Goal: Transaction & Acquisition: Purchase product/service

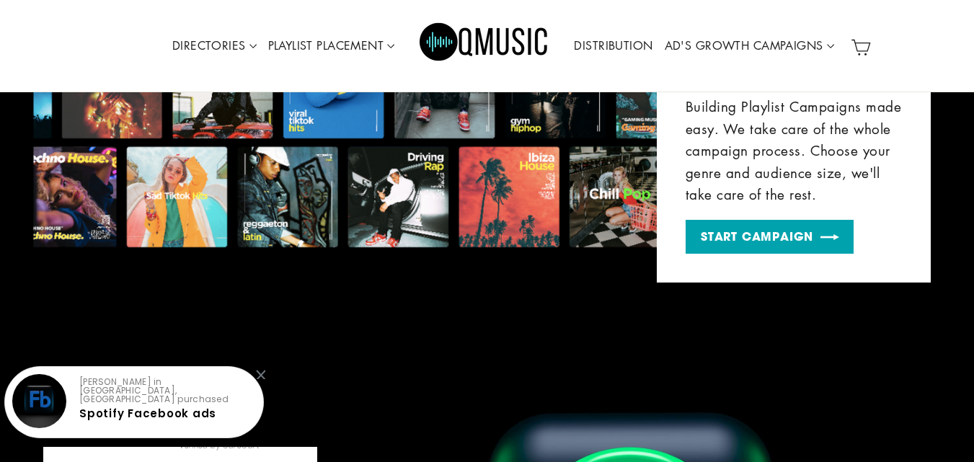
scroll to position [1057, 0]
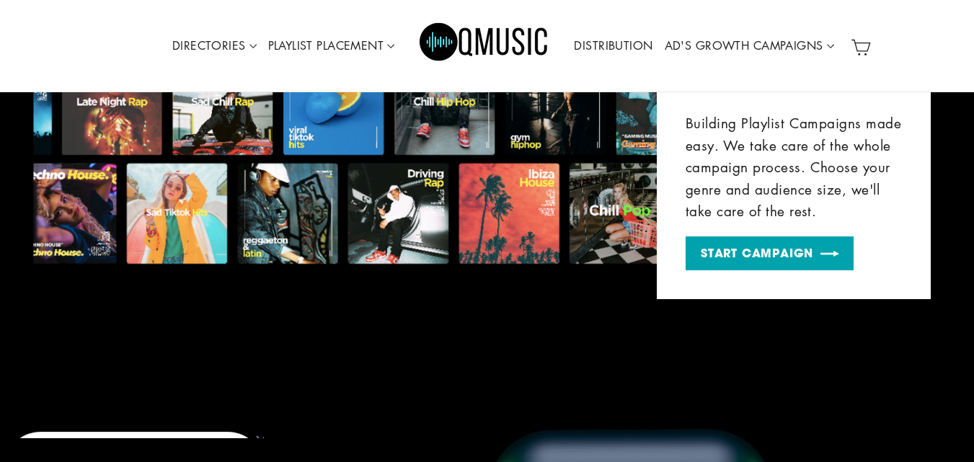
click at [796, 254] on link "START CAMPAIGN" at bounding box center [769, 253] width 168 height 34
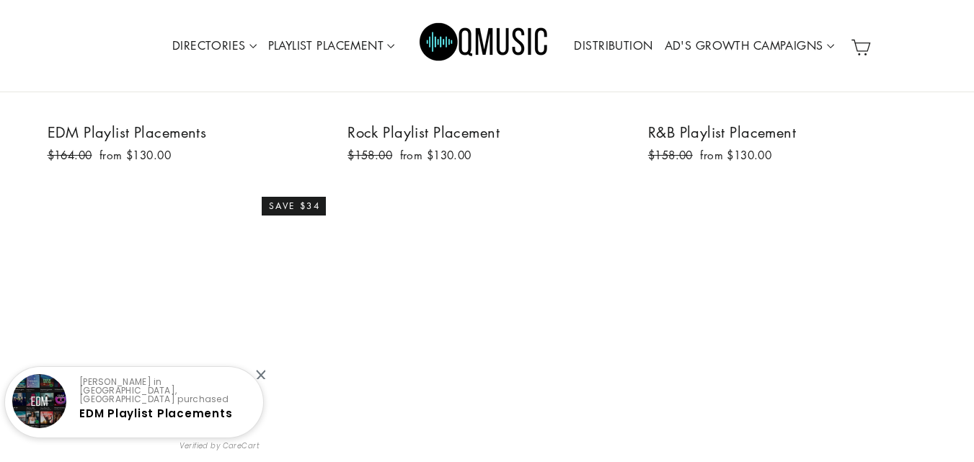
scroll to position [646, 0]
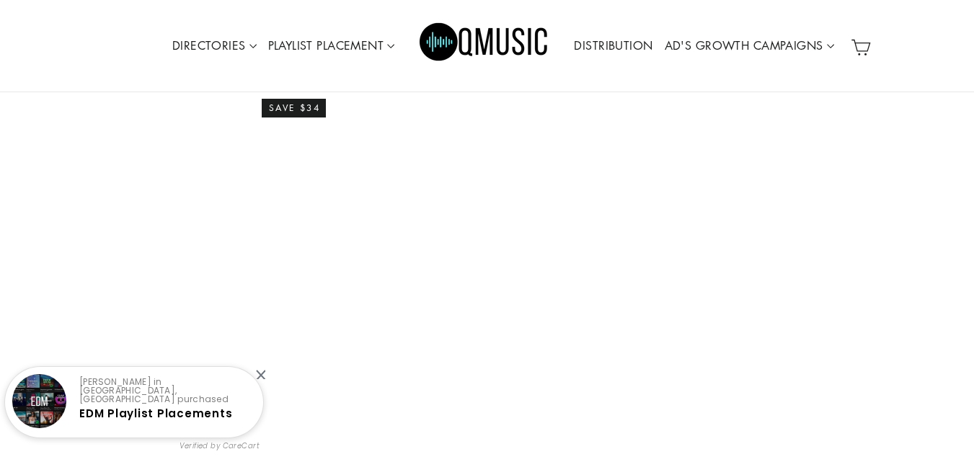
click at [263, 375] on div at bounding box center [260, 374] width 9 height 9
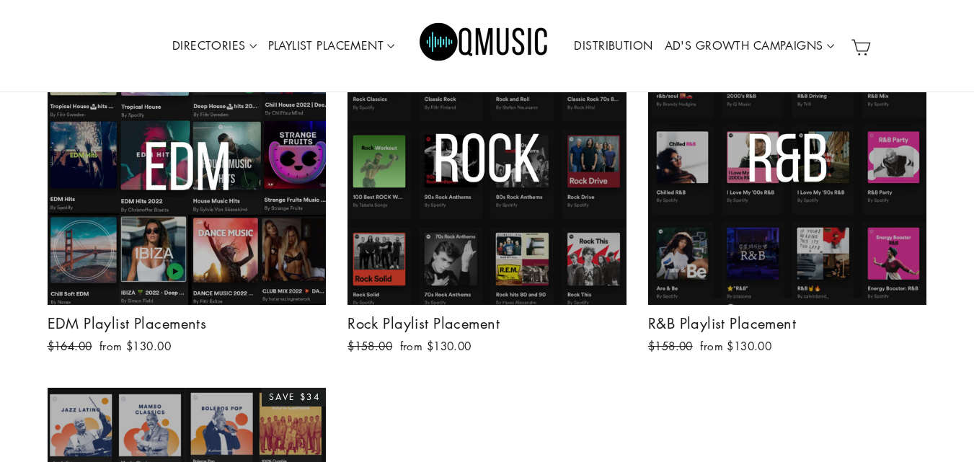
scroll to position [357, 0]
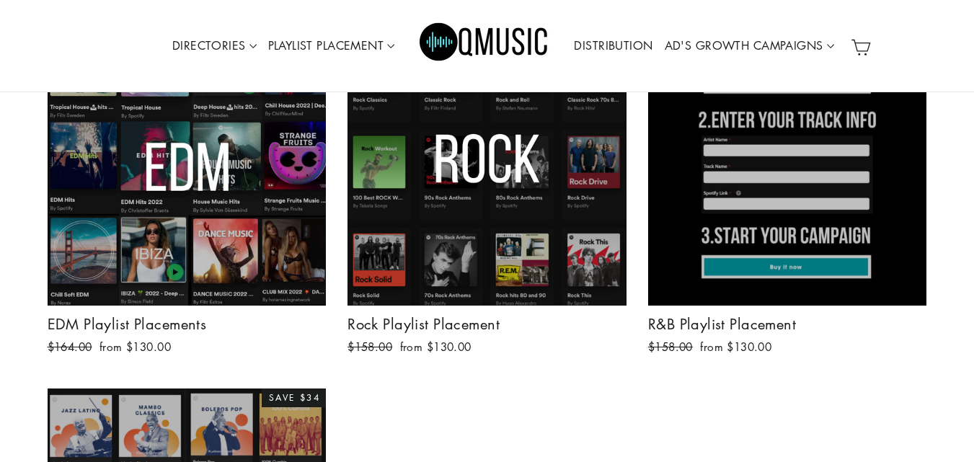
click at [780, 208] on div at bounding box center [787, 166] width 280 height 280
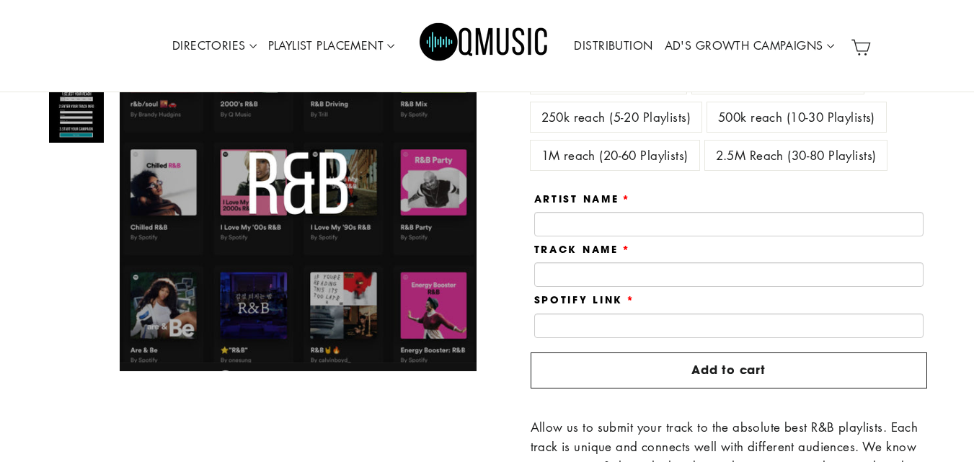
scroll to position [300, 0]
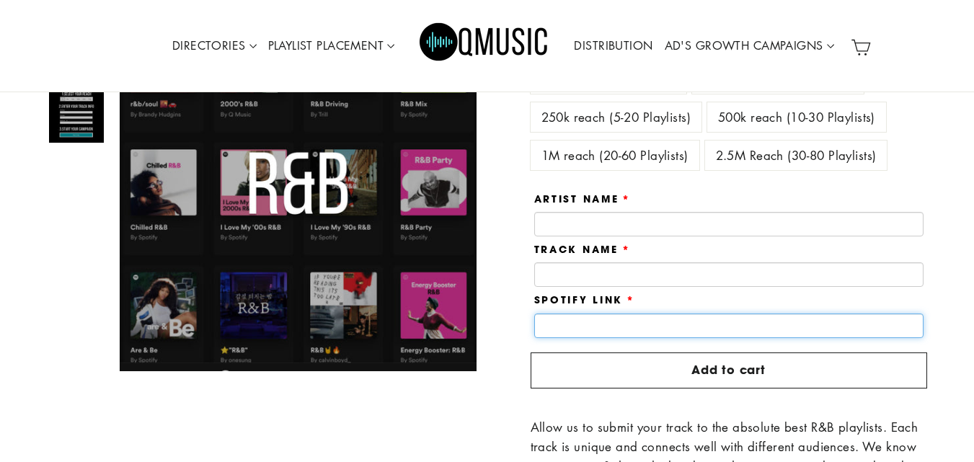
click at [663, 329] on input "text" at bounding box center [728, 325] width 389 height 25
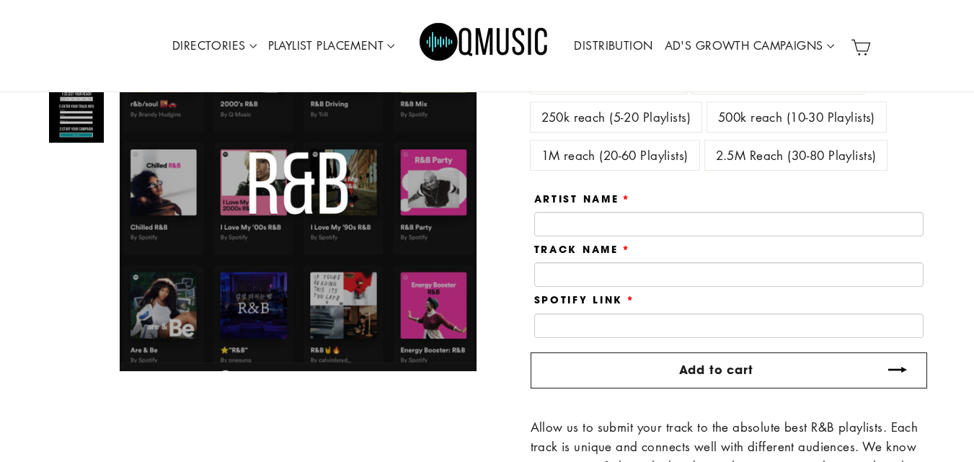
click at [675, 378] on button "Add to cart" at bounding box center [728, 370] width 396 height 36
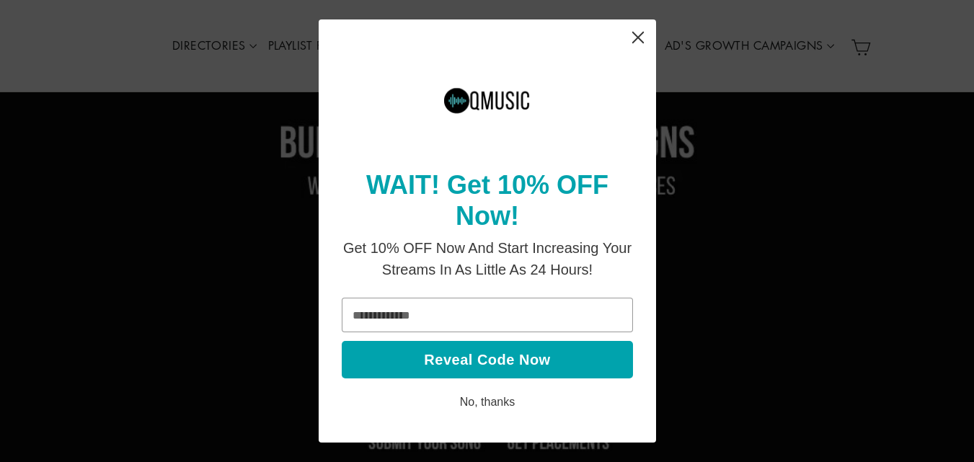
scroll to position [0, 0]
click at [631, 38] on icon "Close" at bounding box center [637, 38] width 28 height 28
